Goal: Task Accomplishment & Management: Manage account settings

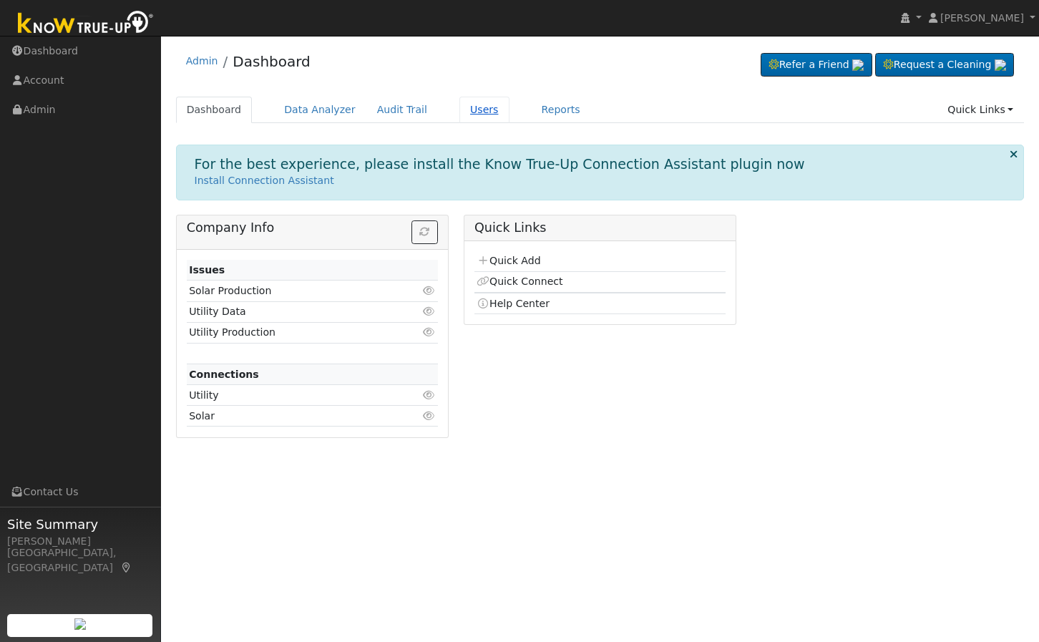
drag, startPoint x: 449, startPoint y: 111, endPoint x: 460, endPoint y: 112, distance: 11.5
click at [459, 111] on link "Users" at bounding box center [484, 110] width 50 height 26
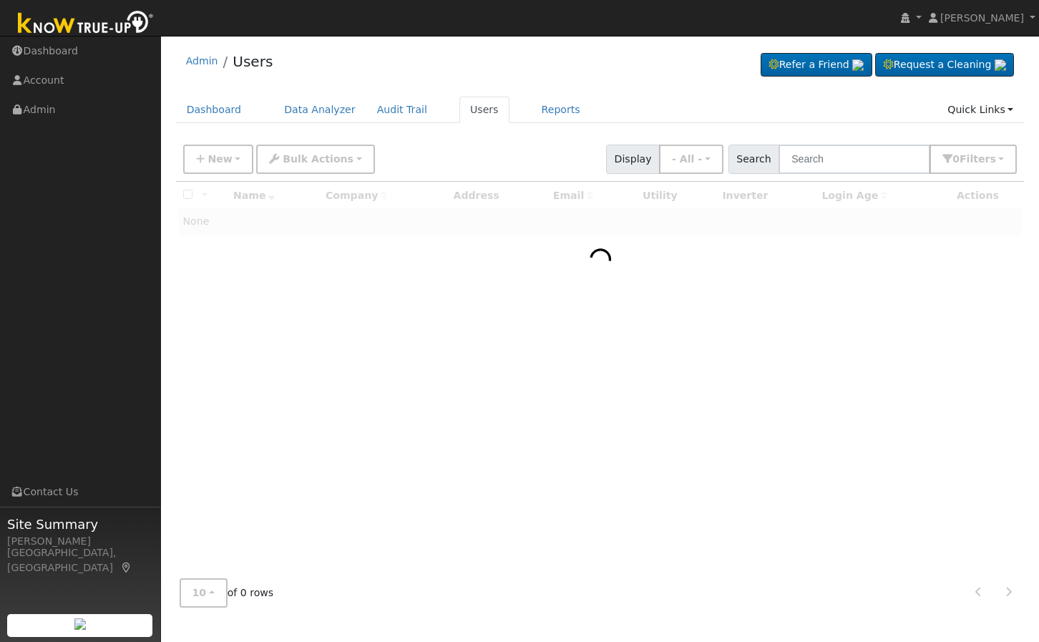
click at [513, 94] on div "Admin Users Refer a Friend Request a Cleaning" at bounding box center [599, 330] width 863 height 575
drag, startPoint x: 660, startPoint y: 66, endPoint x: 681, endPoint y: 97, distance: 38.1
click at [660, 67] on div "Admin Users Refer a Friend Request a Cleaning" at bounding box center [600, 65] width 848 height 44
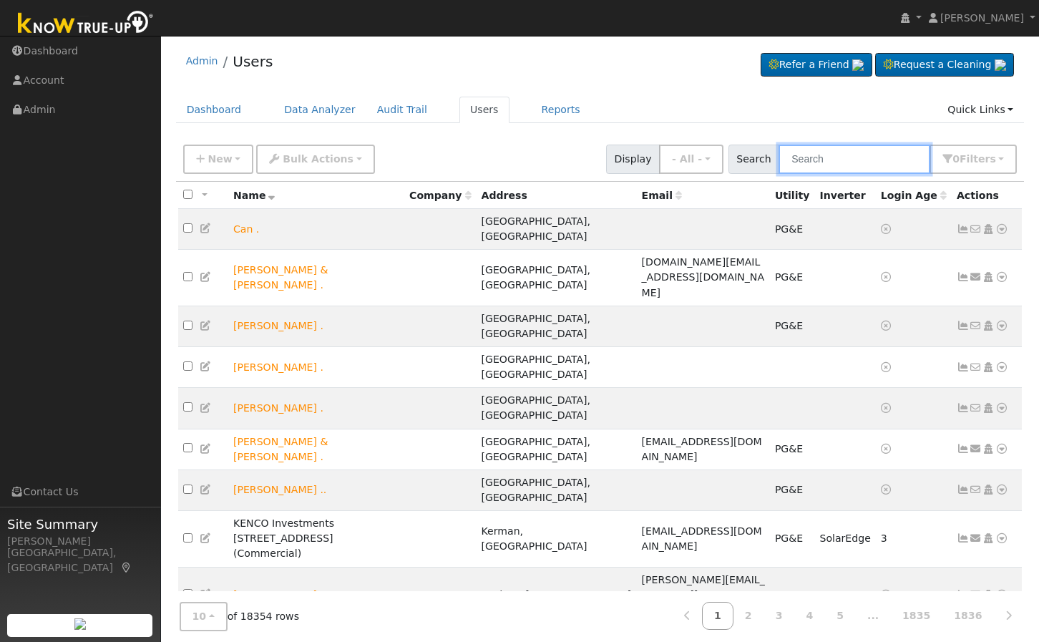
click at [837, 150] on input "text" at bounding box center [854, 158] width 152 height 29
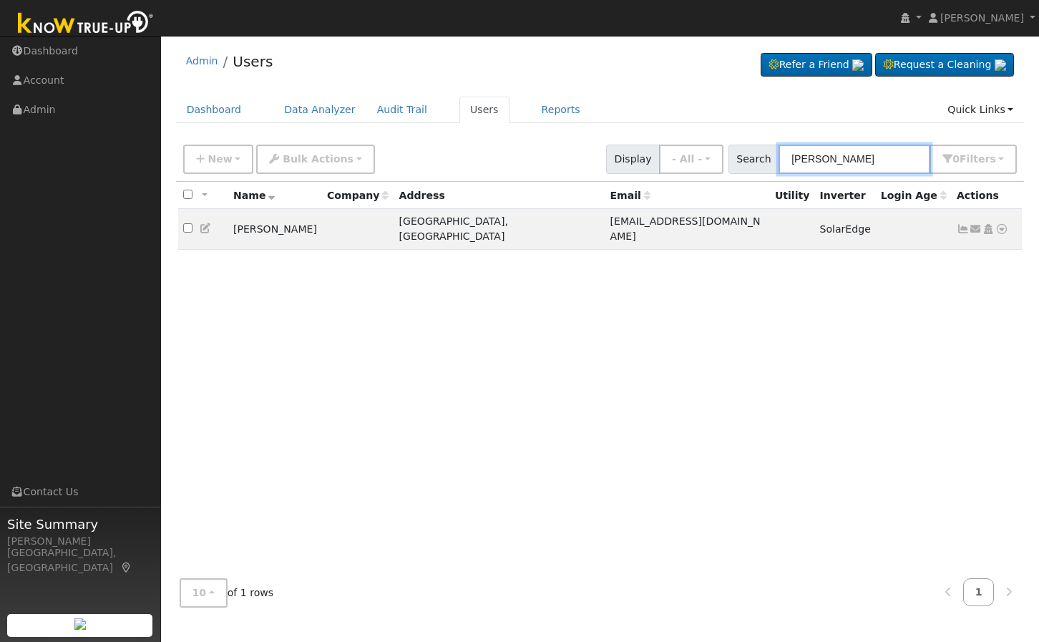
type input "[PERSON_NAME]"
click at [625, 68] on div "Admin Users Refer a Friend Request a Cleaning" at bounding box center [600, 65] width 848 height 44
click at [186, 223] on input "checkbox" at bounding box center [187, 227] width 9 height 9
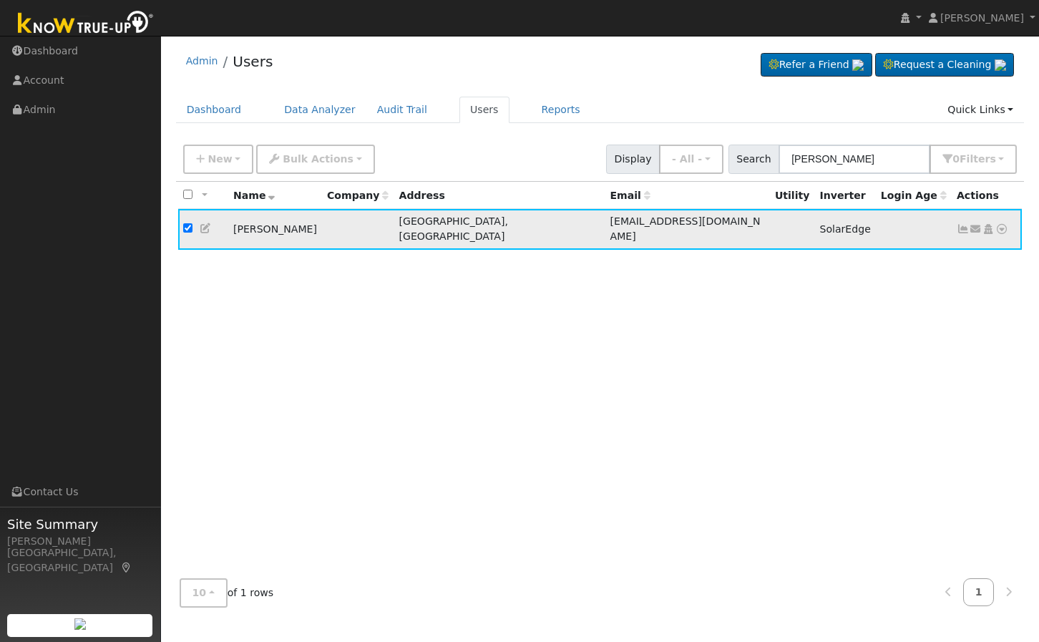
click at [185, 223] on input "checkbox" at bounding box center [187, 227] width 9 height 9
checkbox input "false"
click at [314, 291] on div "All None All on page None on page Name Company Address Email Utility Inverter L…" at bounding box center [600, 374] width 848 height 385
click at [532, 295] on div "All None All on page None on page Name Company Address Email Utility Inverter L…" at bounding box center [600, 374] width 848 height 385
click at [823, 340] on div "All None All on page None on page Name Company Address Email Utility Inverter L…" at bounding box center [600, 374] width 848 height 385
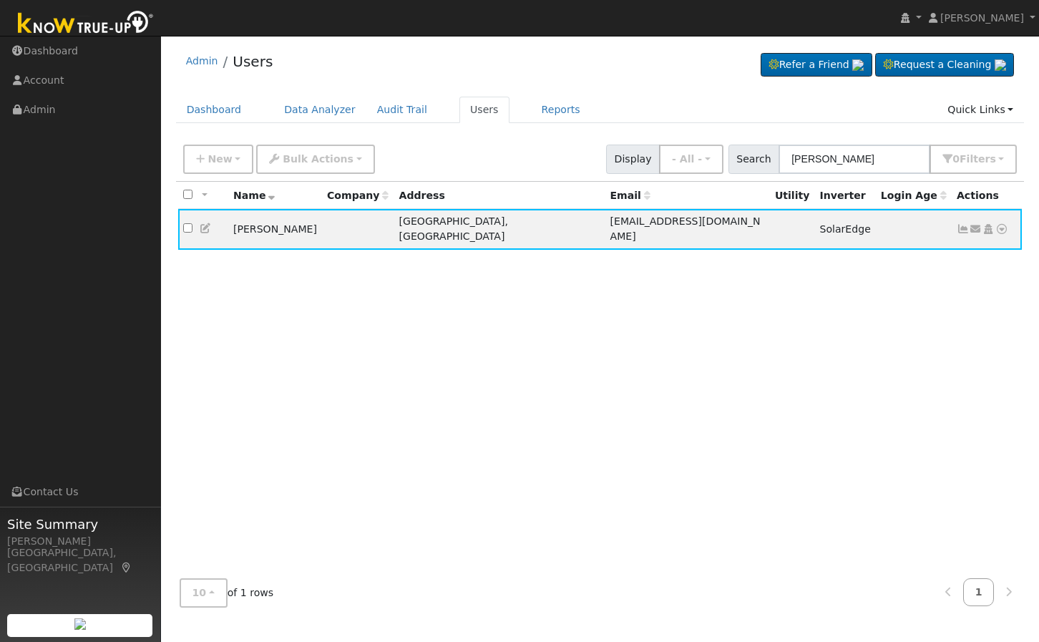
click at [829, 332] on div "All None All on page None on page Name Company Address Email Utility Inverter L…" at bounding box center [600, 374] width 848 height 385
click at [836, 331] on div "All None All on page None on page Name Company Address Email Utility Inverter L…" at bounding box center [600, 374] width 848 height 385
click at [694, 371] on div "All None All on page None on page Name Company Address Email Utility Inverter L…" at bounding box center [600, 374] width 848 height 385
click at [207, 223] on icon at bounding box center [206, 228] width 13 height 10
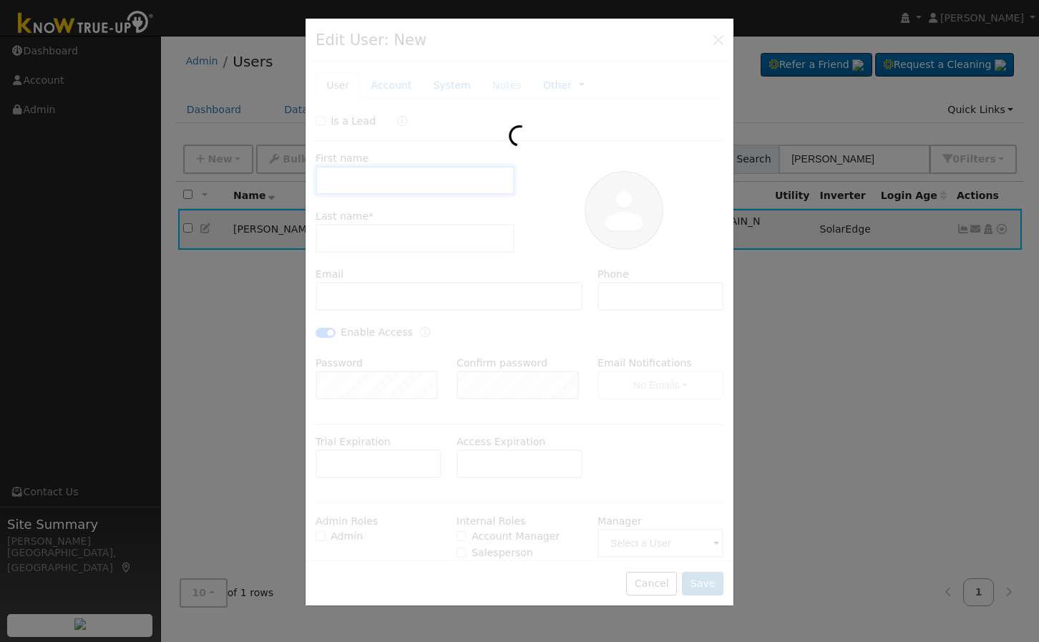
type input "[DATE]"
type input "[PERSON_NAME]"
type input "[EMAIL_ADDRESS][DOMAIN_NAME]"
checkbox input "true"
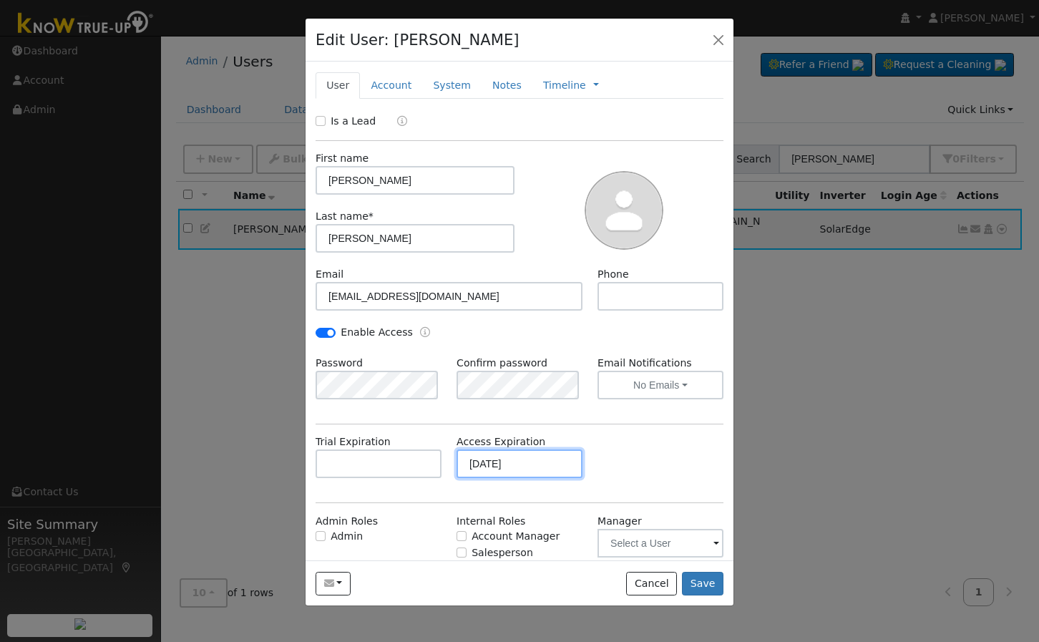
click at [511, 464] on input "[DATE]" at bounding box center [519, 463] width 126 height 29
click at [714, 39] on button "button" at bounding box center [718, 39] width 20 height 20
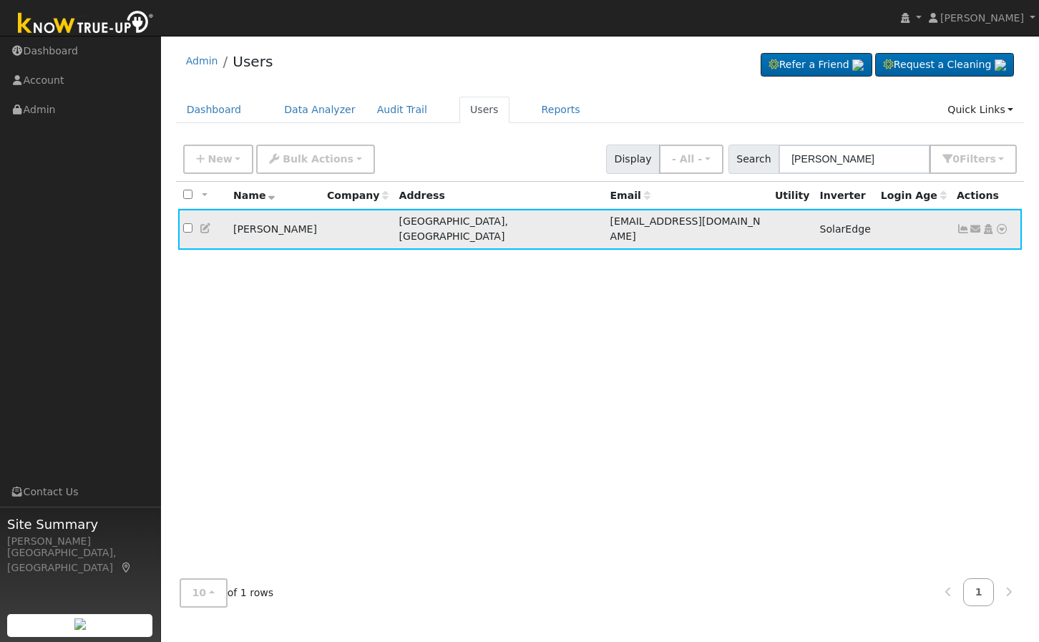
click at [186, 223] on input "checkbox" at bounding box center [187, 227] width 9 height 9
checkbox input "true"
click at [305, 163] on span "Bulk Actions" at bounding box center [318, 158] width 71 height 11
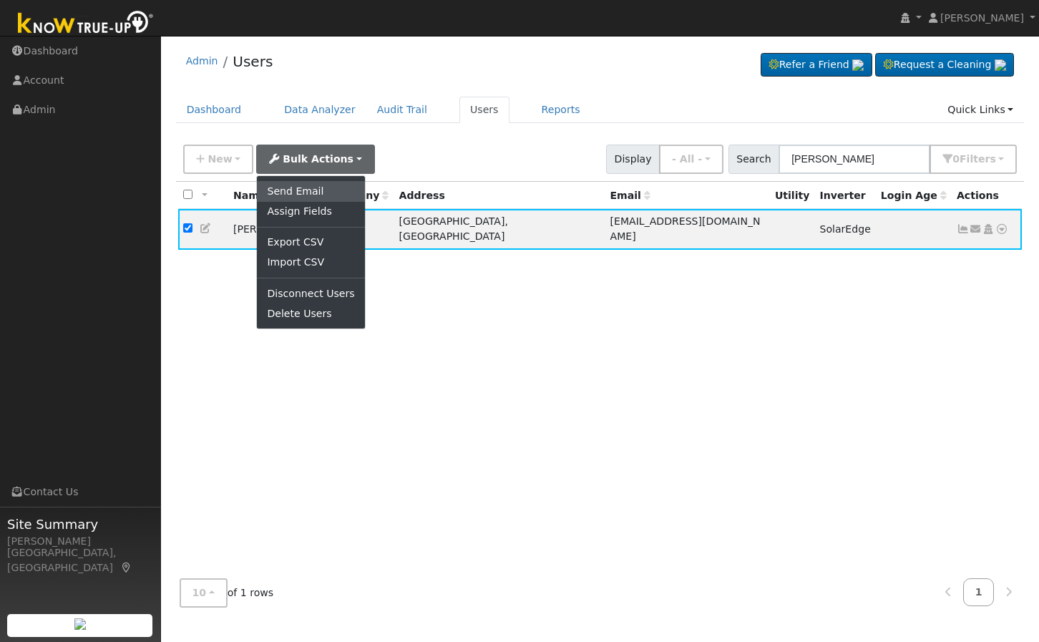
click at [323, 185] on link "Send Email" at bounding box center [310, 191] width 107 height 20
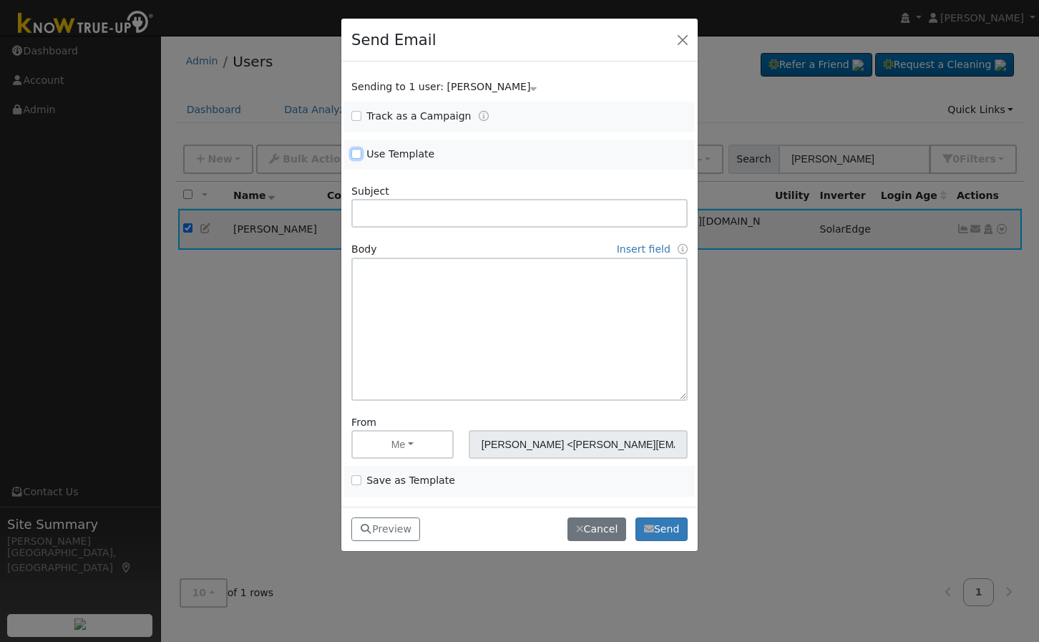
click at [360, 154] on input "Use Template" at bounding box center [356, 154] width 10 height 10
checkbox input "true"
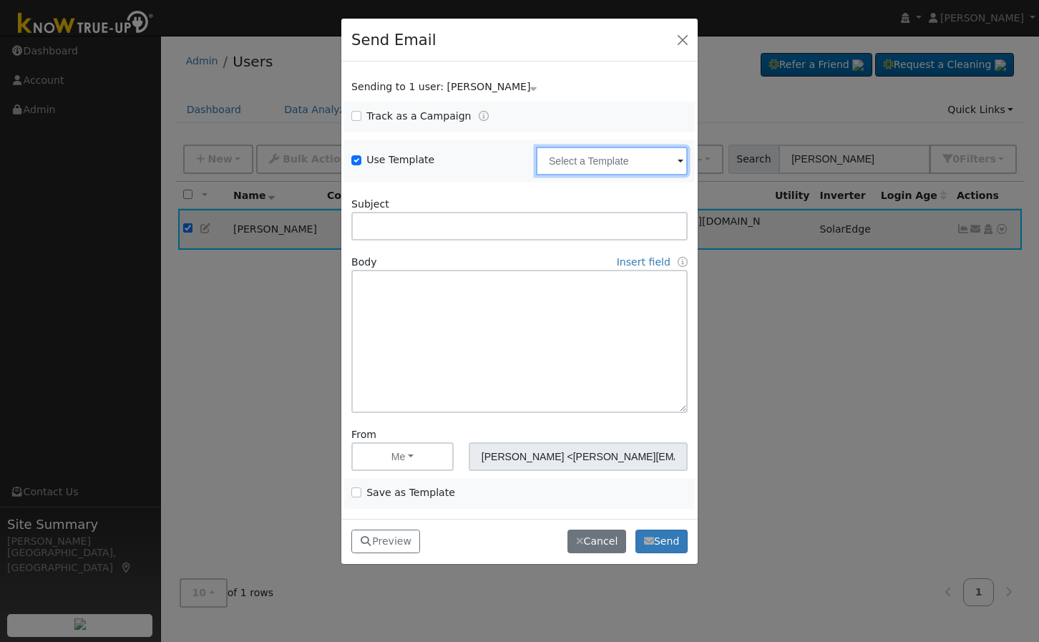
click at [584, 160] on input "text" at bounding box center [612, 161] width 152 height 29
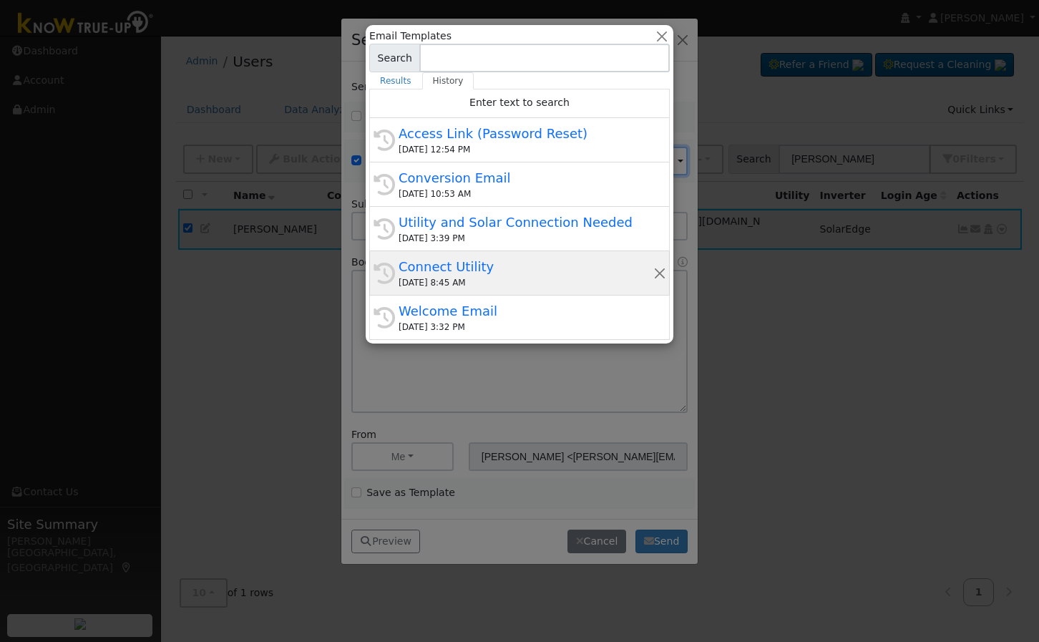
click at [597, 280] on div "[DATE] 8:45 AM" at bounding box center [525, 282] width 255 height 13
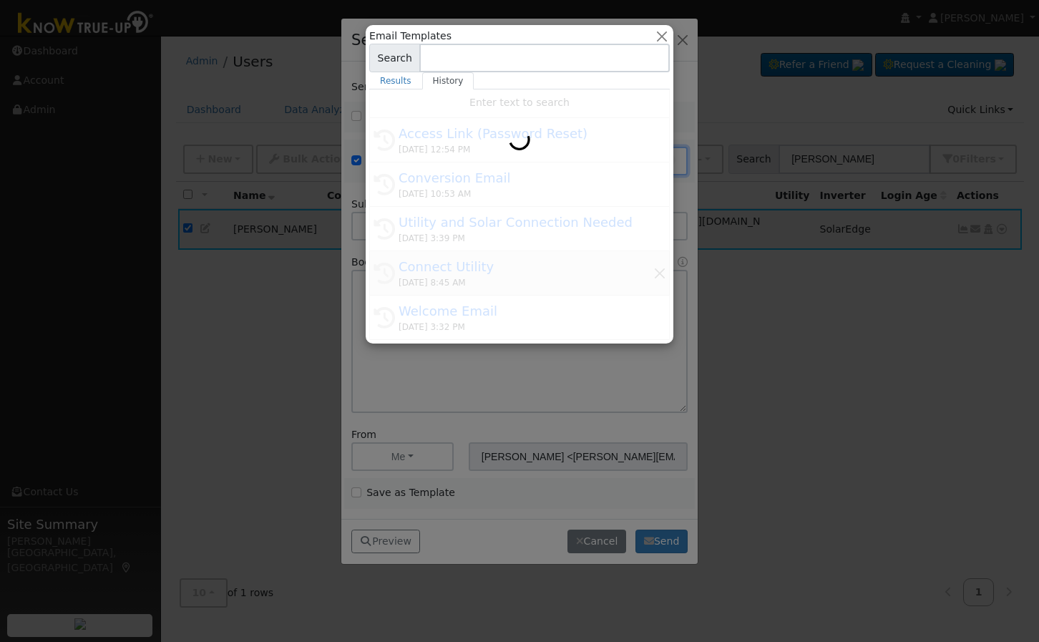
type input "Connect Utility"
type textarea "Hello, Please use the link below to connect your utility company to Know True-U…"
type input "Know True-Up <[EMAIL_ADDRESS][DOMAIN_NAME]>"
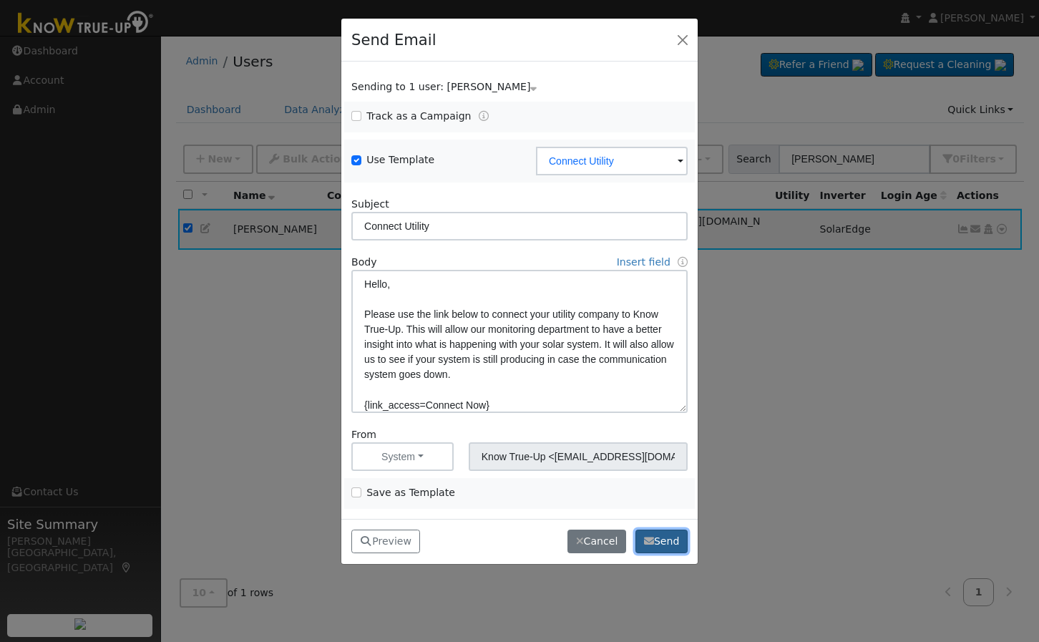
click at [673, 544] on button "Send" at bounding box center [661, 541] width 52 height 24
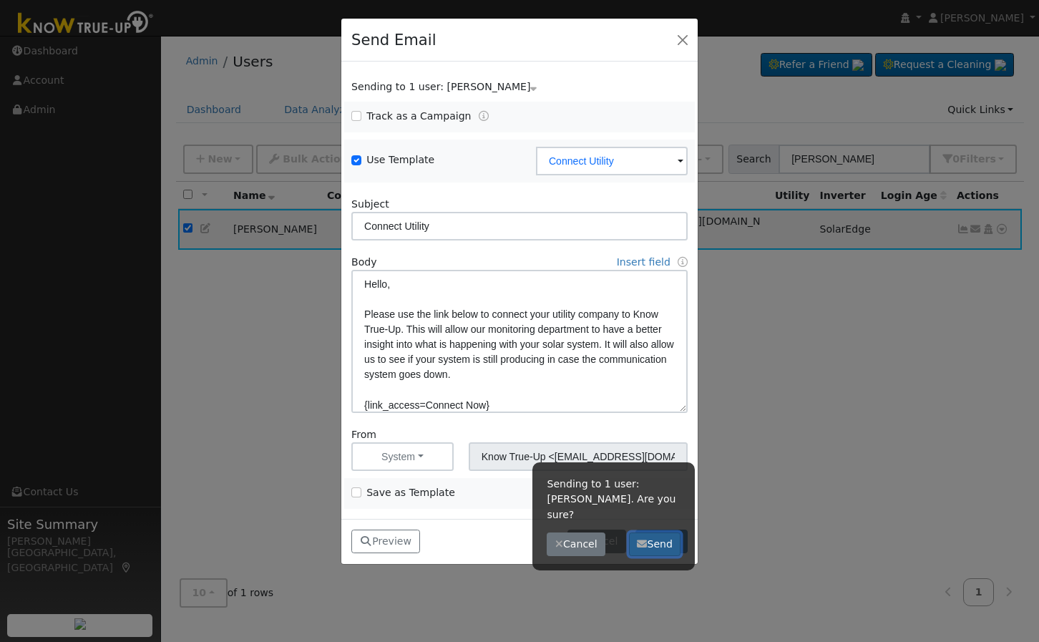
click at [659, 532] on button "Send" at bounding box center [655, 544] width 52 height 24
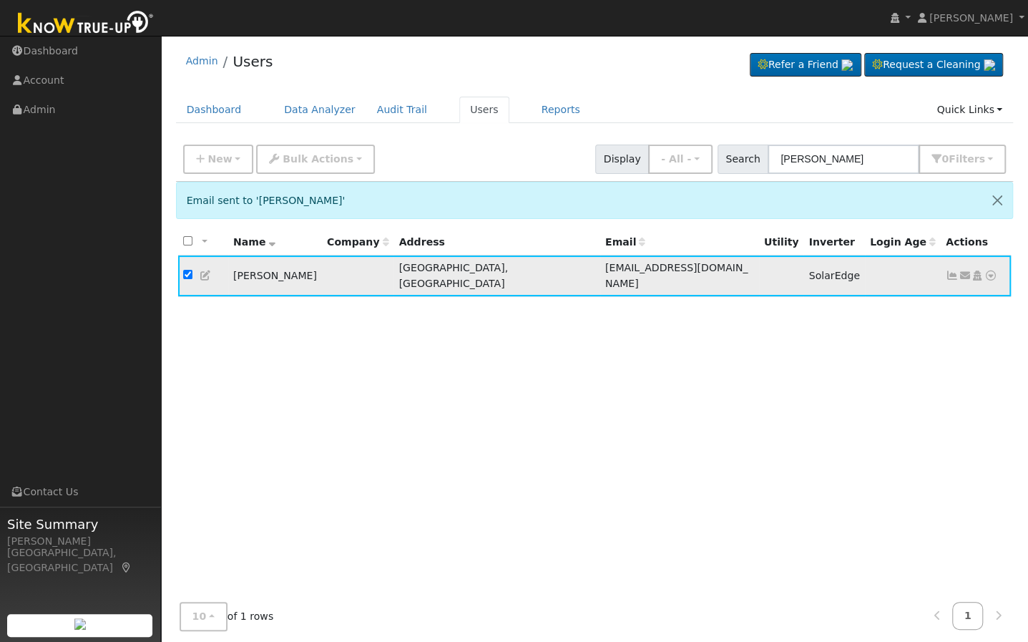
click at [203, 270] on icon at bounding box center [206, 275] width 13 height 10
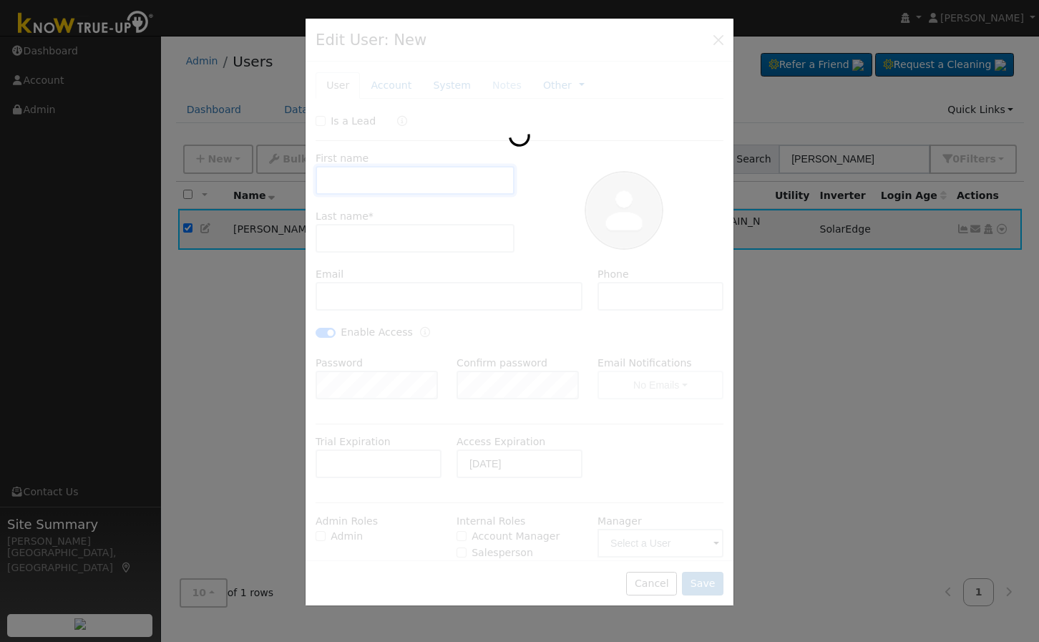
type input "[PERSON_NAME]"
type input "[EMAIL_ADDRESS][DOMAIN_NAME]"
checkbox input "true"
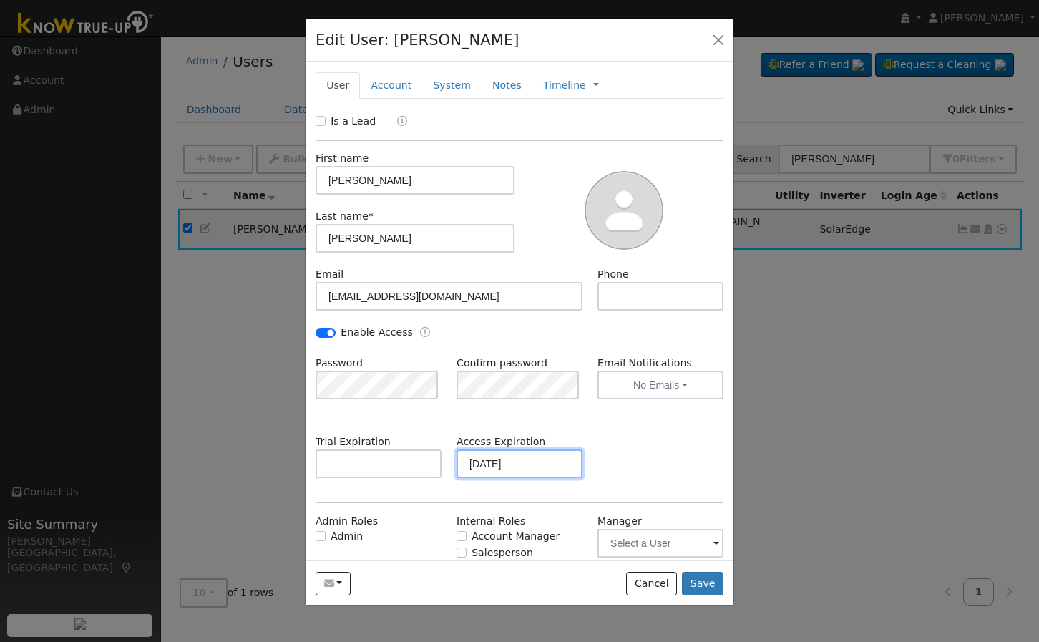
click at [539, 461] on input "[DATE]" at bounding box center [519, 463] width 126 height 29
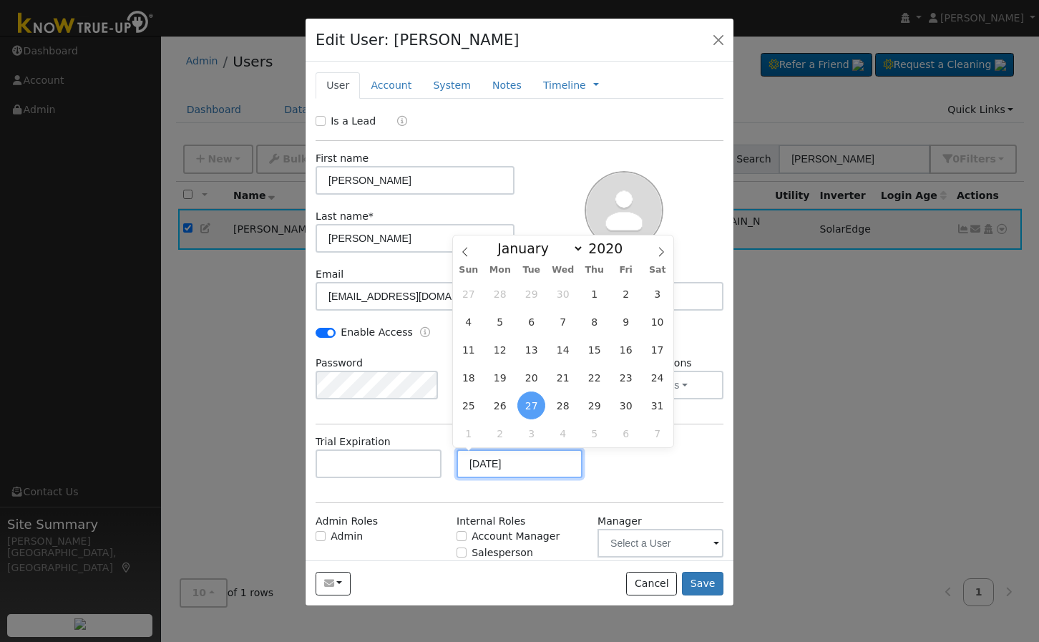
click at [539, 461] on input "[DATE]" at bounding box center [519, 463] width 126 height 29
click at [625, 242] on span at bounding box center [630, 244] width 10 height 8
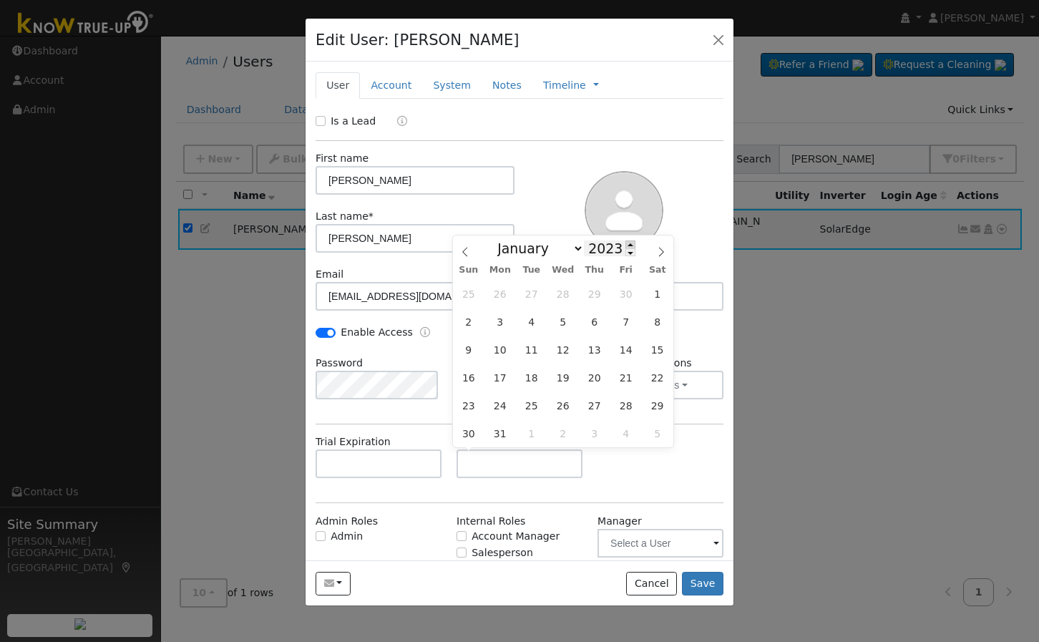
click at [625, 242] on span at bounding box center [630, 244] width 10 height 8
type input "2025"
click at [631, 406] on span "31" at bounding box center [626, 405] width 28 height 28
type input "[DATE]"
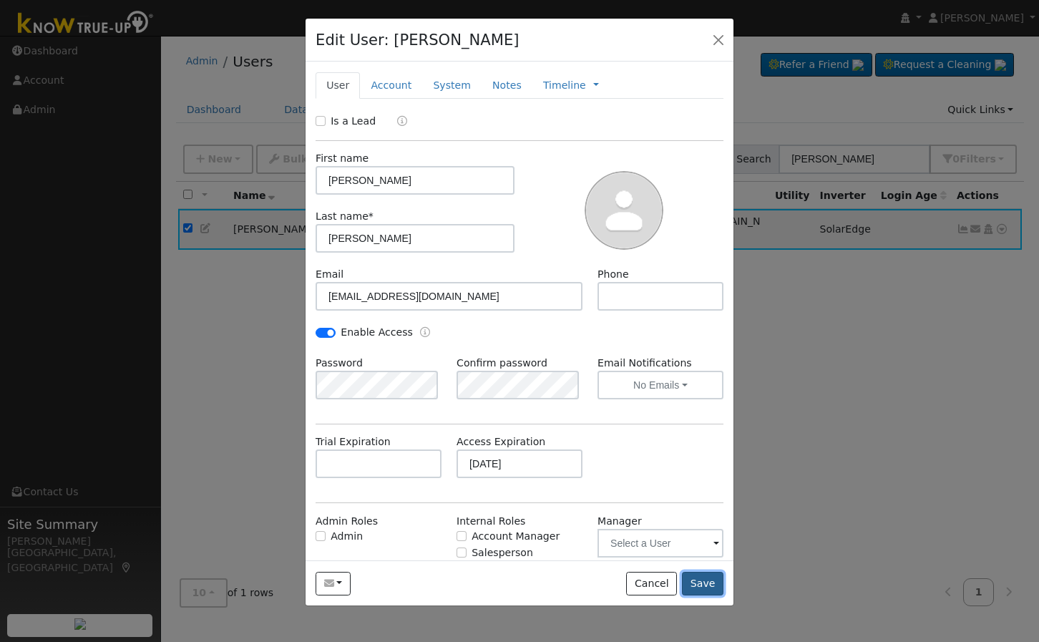
click at [703, 578] on button "Save" at bounding box center [702, 584] width 41 height 24
